Goal: Information Seeking & Learning: Learn about a topic

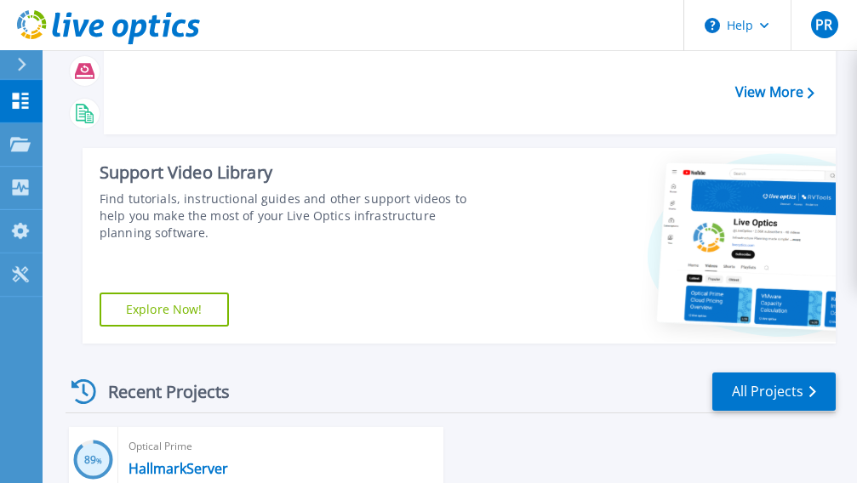
scroll to position [255, 0]
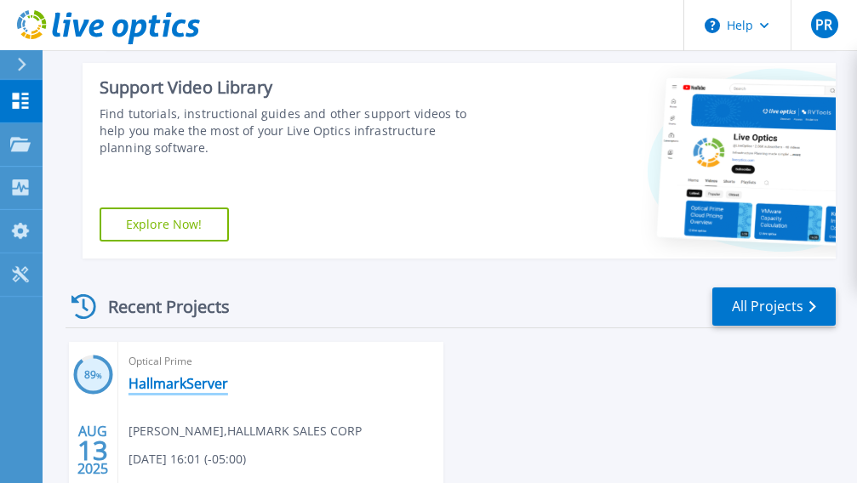
click at [159, 388] on link "HallmarkServer" at bounding box center [178, 383] width 100 height 17
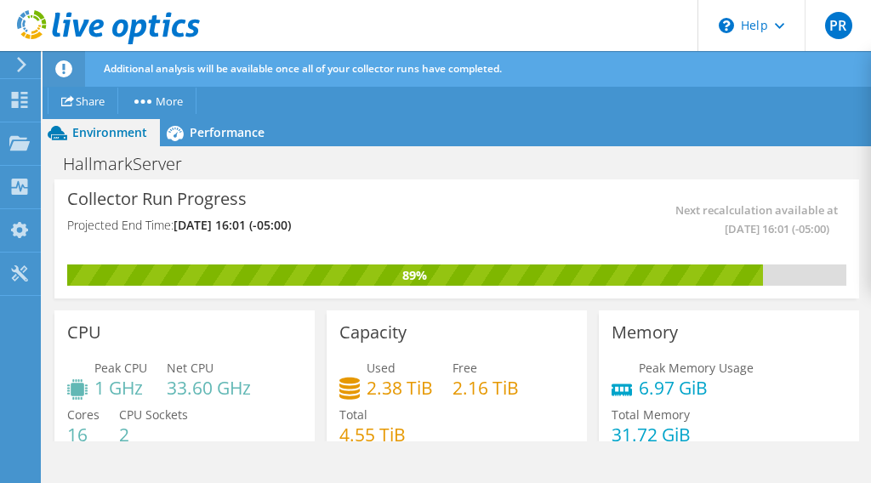
scroll to position [85, 0]
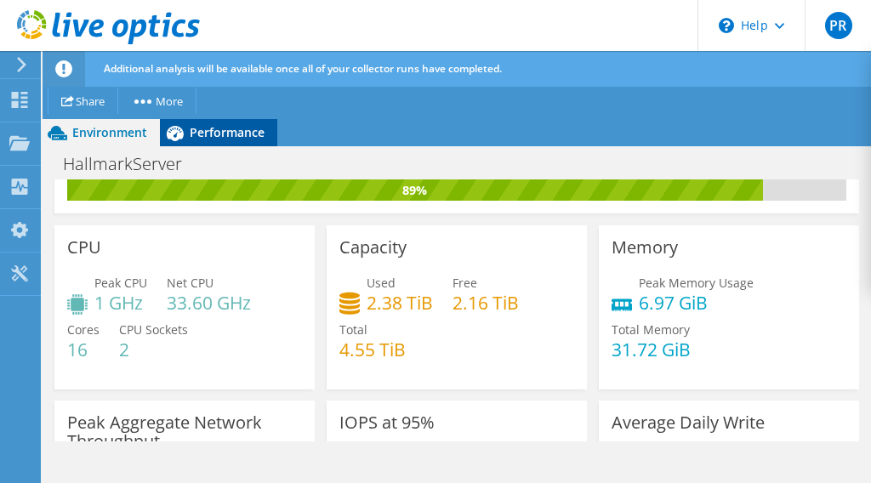
click at [245, 134] on span "Performance" at bounding box center [227, 132] width 75 height 16
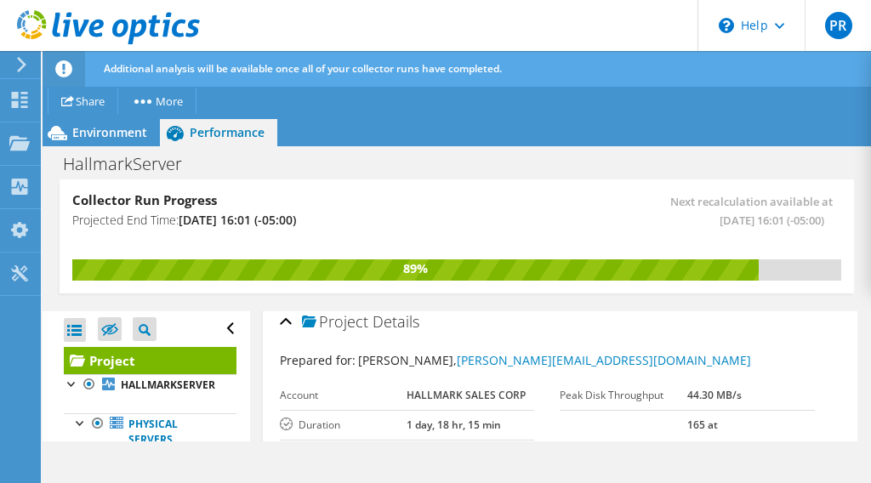
scroll to position [0, 0]
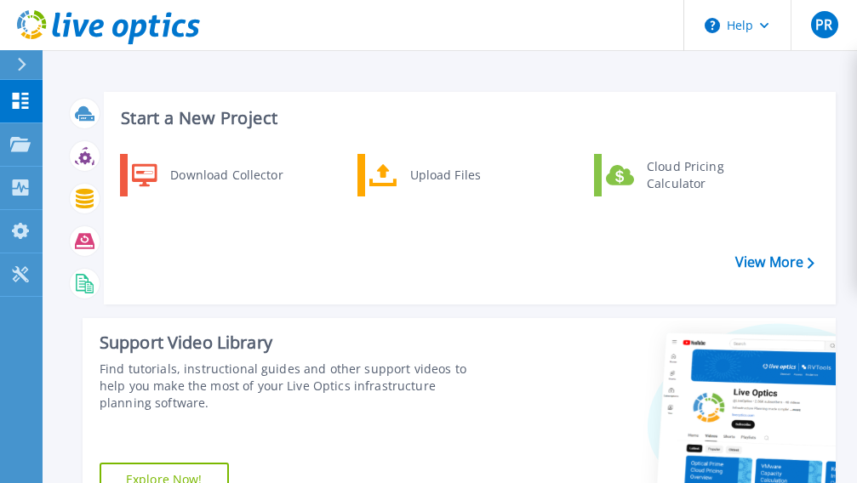
scroll to position [340, 0]
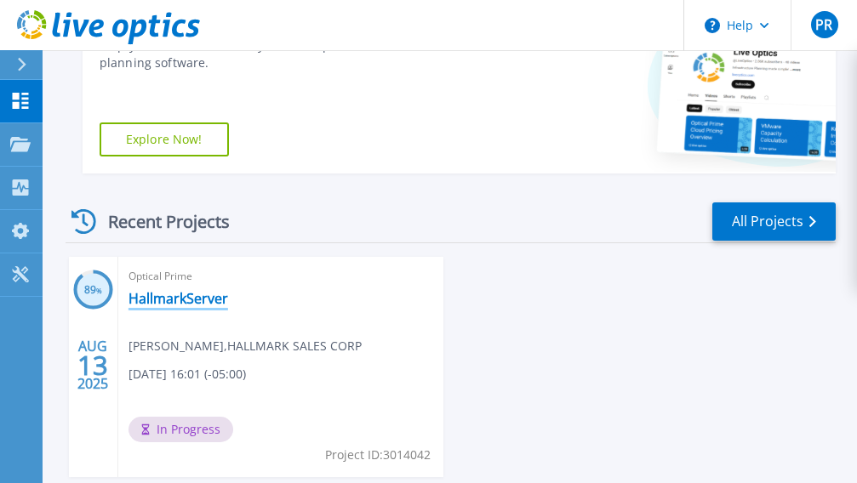
click at [158, 303] on link "HallmarkServer" at bounding box center [178, 298] width 100 height 17
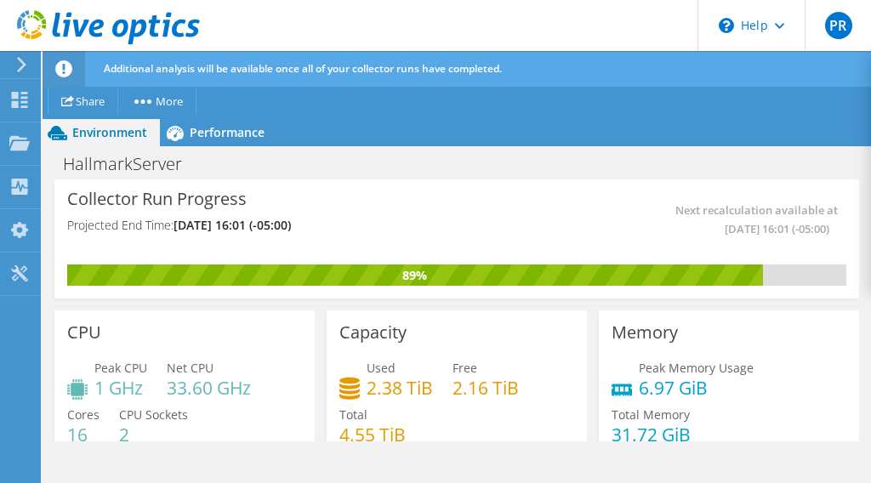
scroll to position [255, 0]
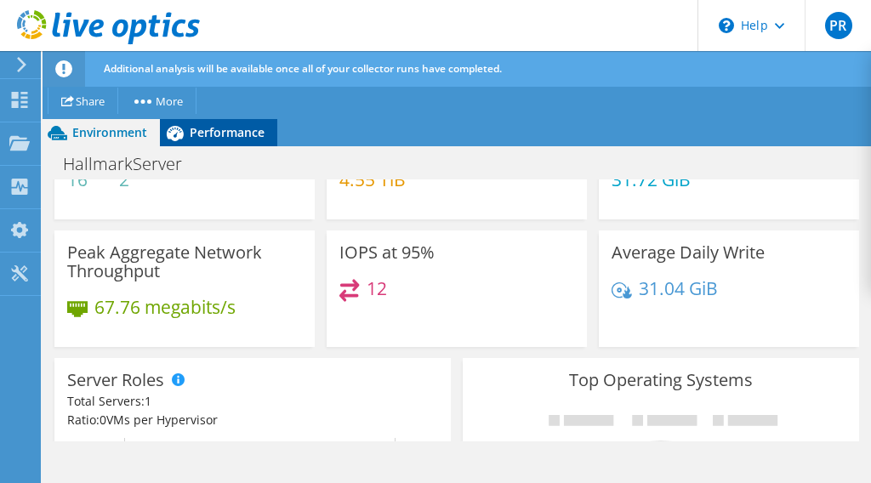
click at [214, 126] on span "Performance" at bounding box center [227, 132] width 75 height 16
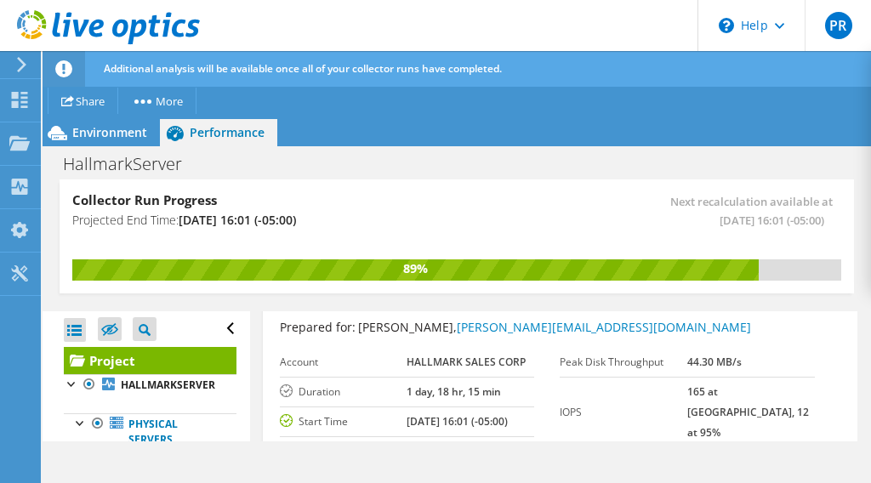
scroll to position [0, 0]
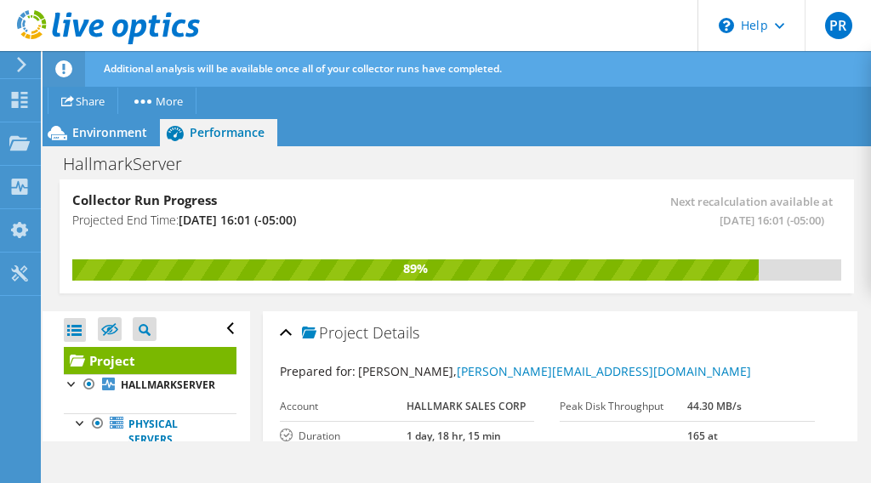
click at [286, 332] on div "Project Details" at bounding box center [561, 334] width 562 height 37
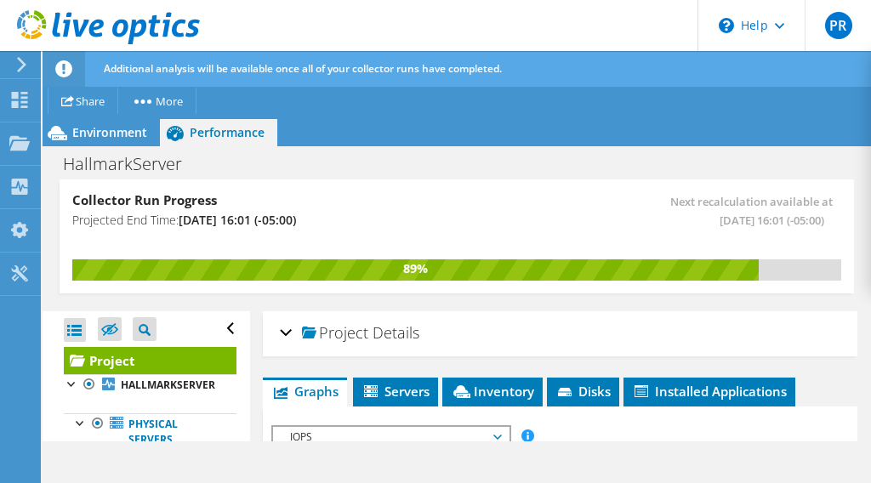
click at [280, 334] on div "Project Details" at bounding box center [561, 334] width 562 height 37
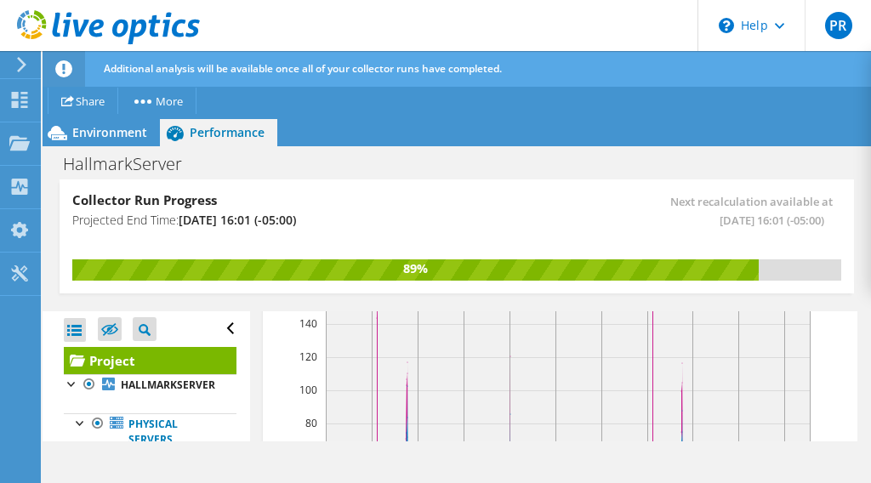
scroll to position [511, 0]
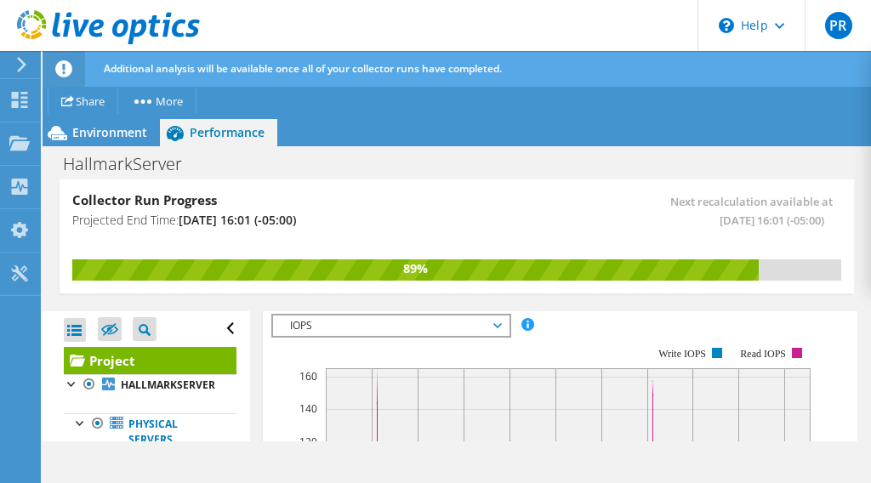
click at [502, 336] on span "IOPS" at bounding box center [391, 326] width 236 height 20
click at [495, 336] on span "IOPS" at bounding box center [391, 326] width 219 height 20
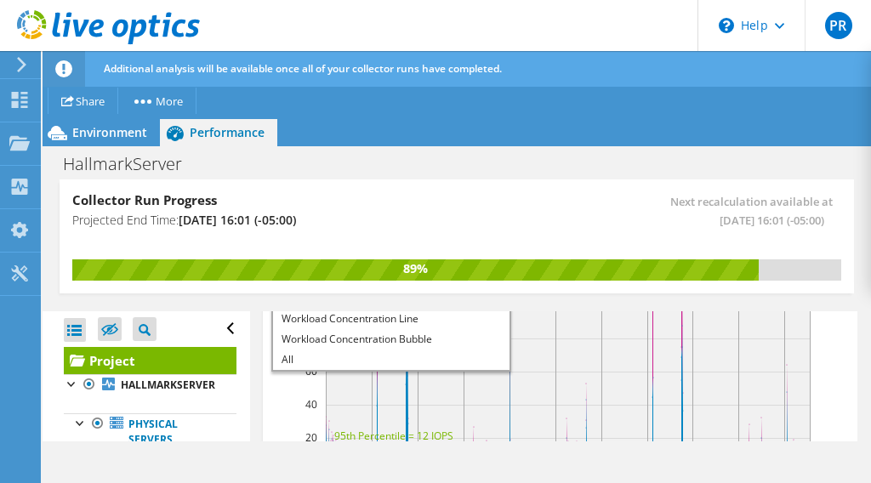
scroll to position [766, 0]
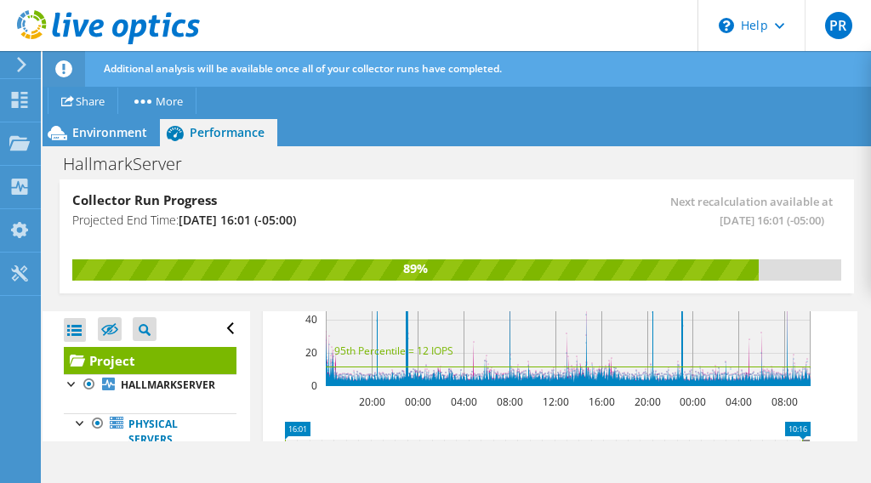
click at [299, 285] on li "All" at bounding box center [391, 275] width 236 height 20
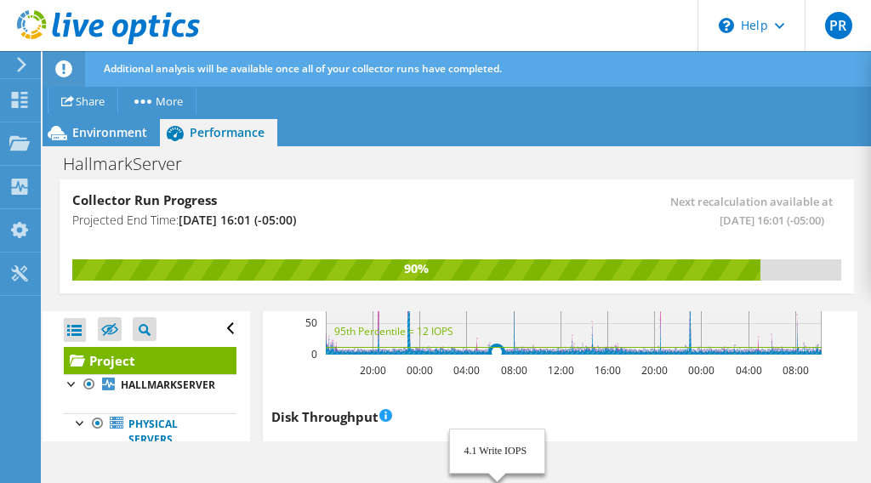
scroll to position [69, 0]
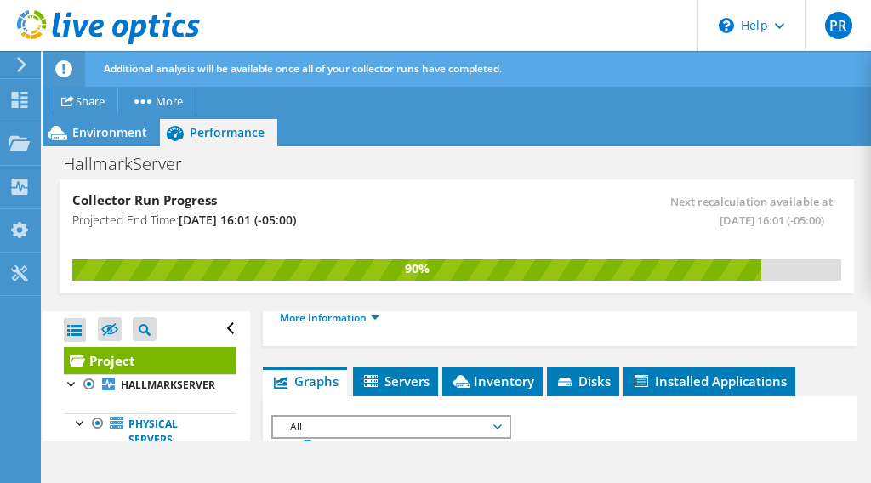
scroll to position [494, 0]
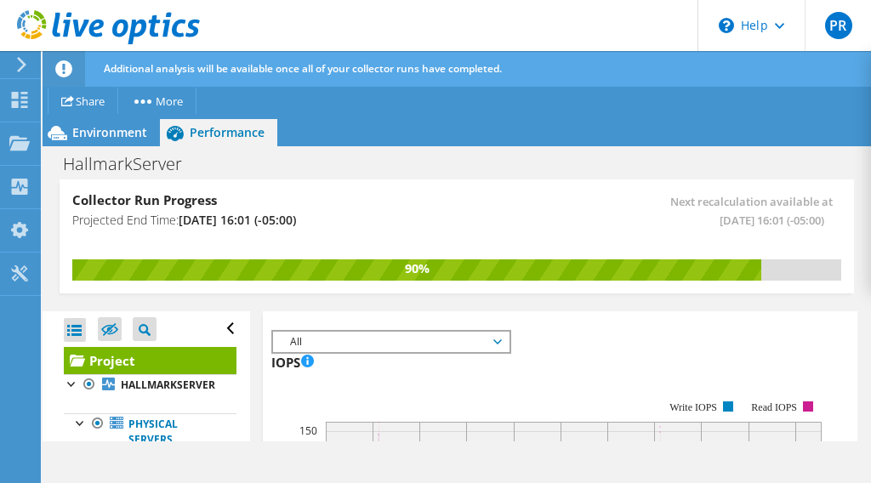
click at [499, 352] on span "All" at bounding box center [391, 342] width 219 height 20
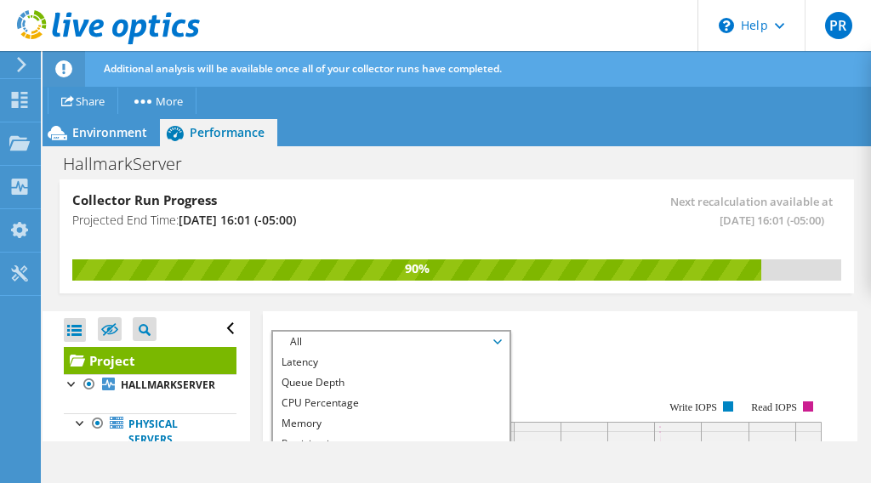
click at [292, 352] on span "All" at bounding box center [391, 342] width 219 height 20
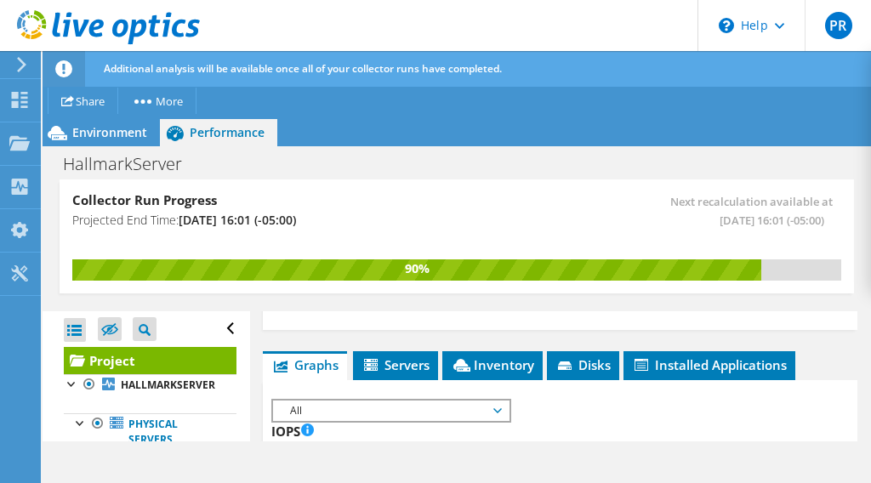
scroll to position [511, 0]
